Goal: Find specific page/section: Find specific page/section

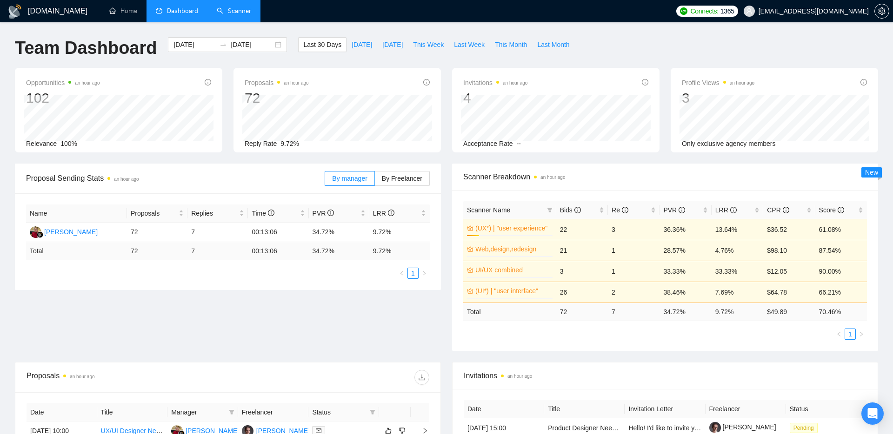
click at [235, 9] on link "Scanner" at bounding box center [234, 11] width 34 height 8
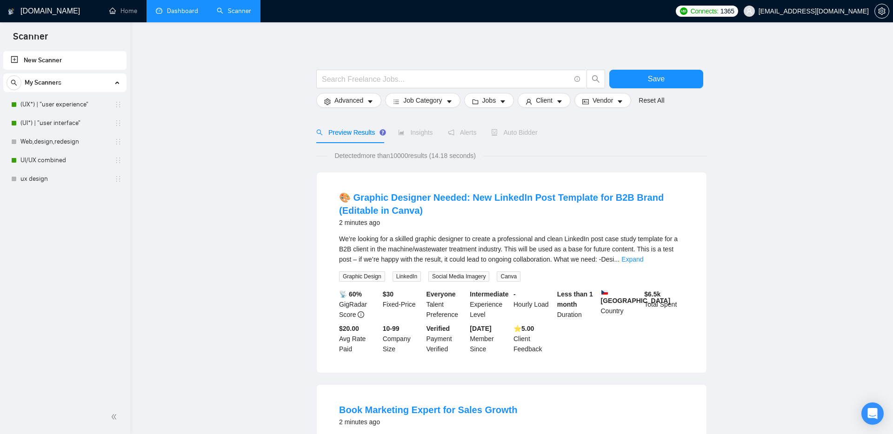
click at [180, 13] on link "Dashboard" at bounding box center [177, 11] width 42 height 8
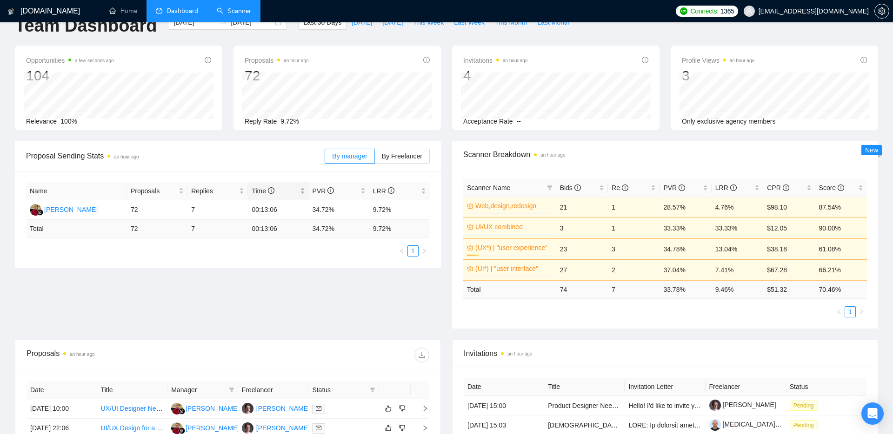
scroll to position [43, 0]
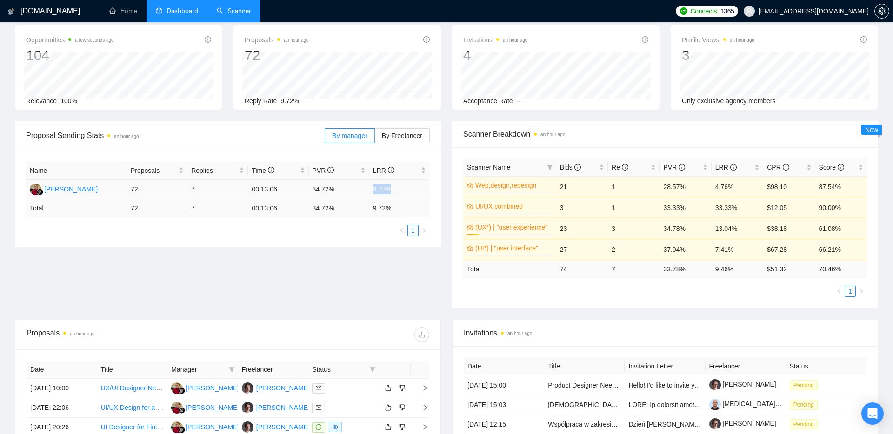
drag, startPoint x: 374, startPoint y: 190, endPoint x: 396, endPoint y: 190, distance: 22.3
click at [396, 190] on td "9.72%" at bounding box center [399, 190] width 60 height 20
click at [380, 189] on td "9.72%" at bounding box center [399, 190] width 60 height 20
drag, startPoint x: 373, startPoint y: 189, endPoint x: 392, endPoint y: 189, distance: 19.1
click at [392, 189] on td "9.72%" at bounding box center [399, 190] width 60 height 20
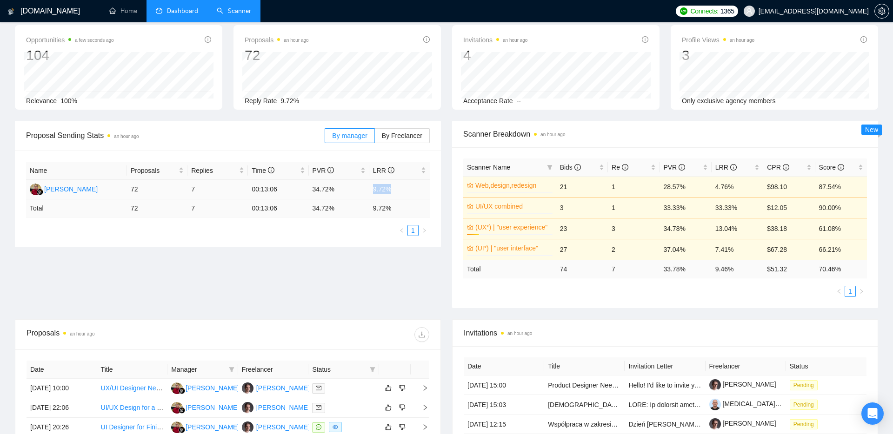
click at [392, 189] on td "9.72%" at bounding box center [399, 190] width 60 height 20
drag, startPoint x: 375, startPoint y: 191, endPoint x: 394, endPoint y: 192, distance: 19.1
click at [394, 192] on td "9.72%" at bounding box center [399, 190] width 60 height 20
drag, startPoint x: 394, startPoint y: 192, endPoint x: 367, endPoint y: 191, distance: 27.0
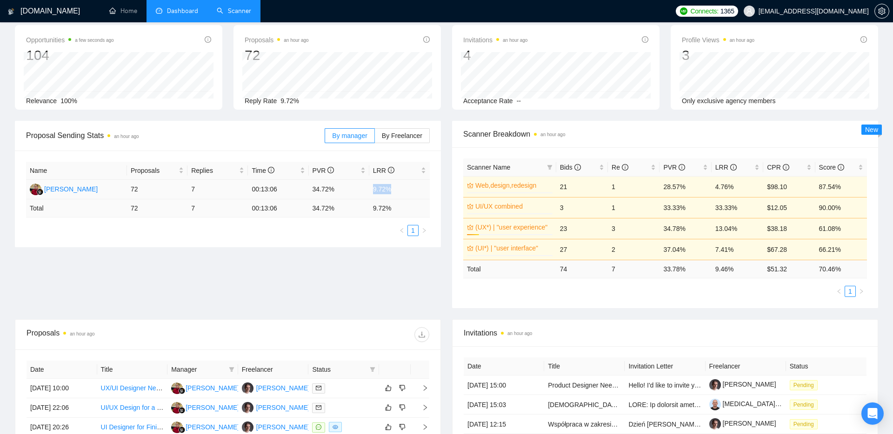
click at [367, 191] on tr "[PERSON_NAME] 72 7 00:13:06 34.72% 9.72%" at bounding box center [228, 190] width 404 height 20
click at [367, 191] on td "34.72%" at bounding box center [339, 190] width 60 height 20
